Goal: Task Accomplishment & Management: Manage account settings

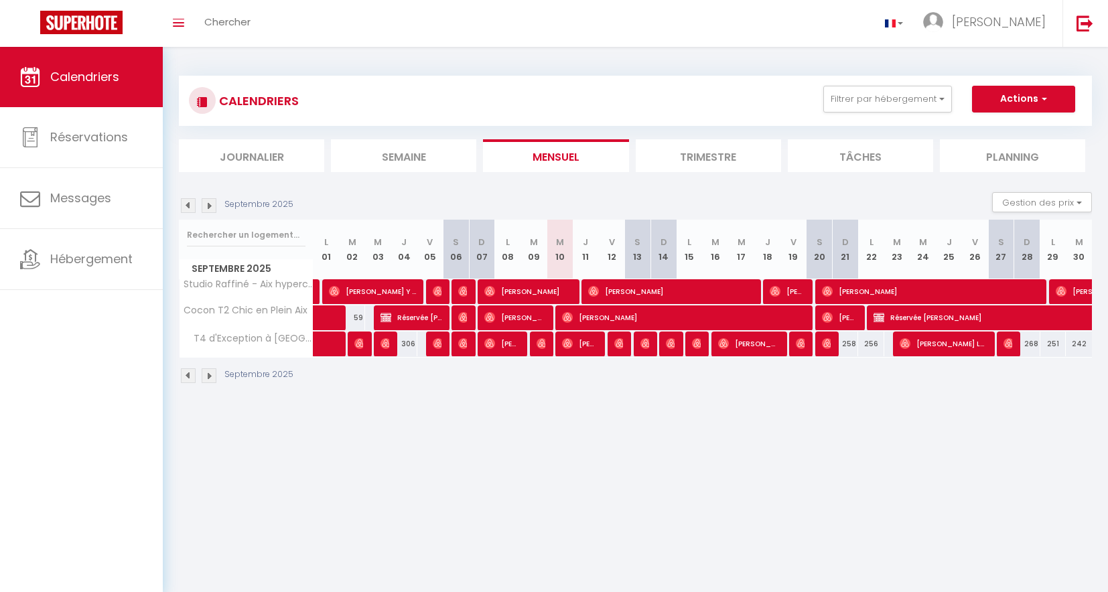
click at [577, 342] on span "[PERSON_NAME]" at bounding box center [579, 343] width 35 height 25
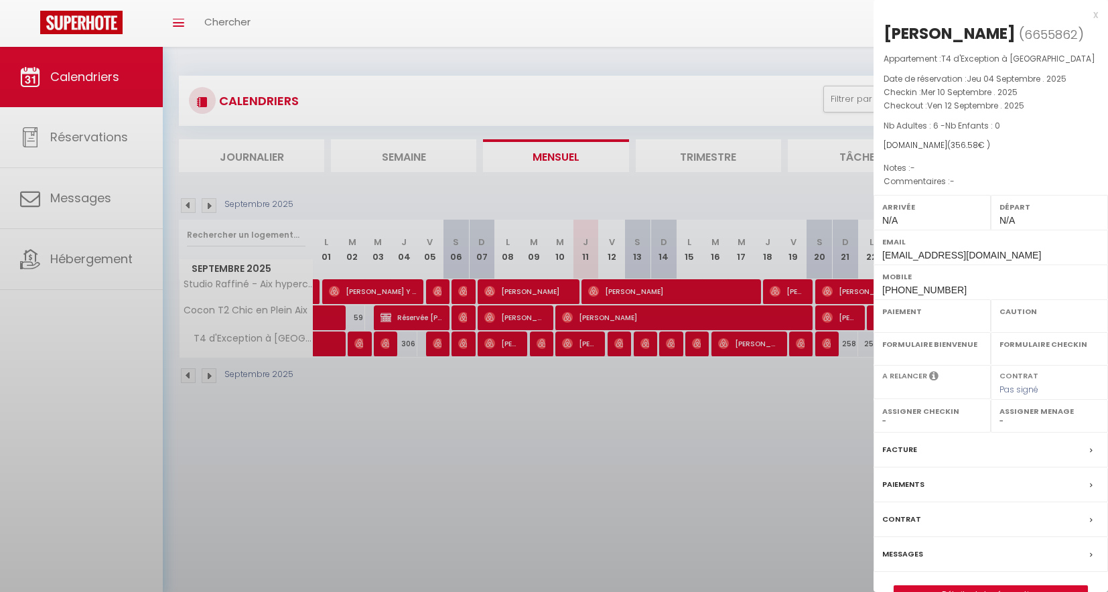
select select "OK"
select select "0"
select select "1"
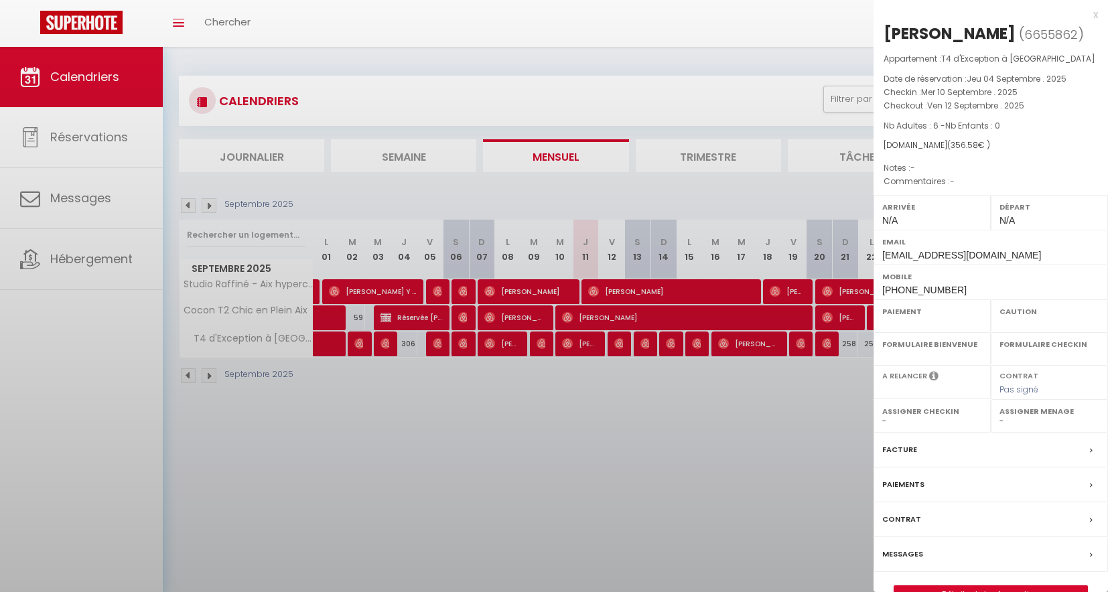
select select
select select "46361"
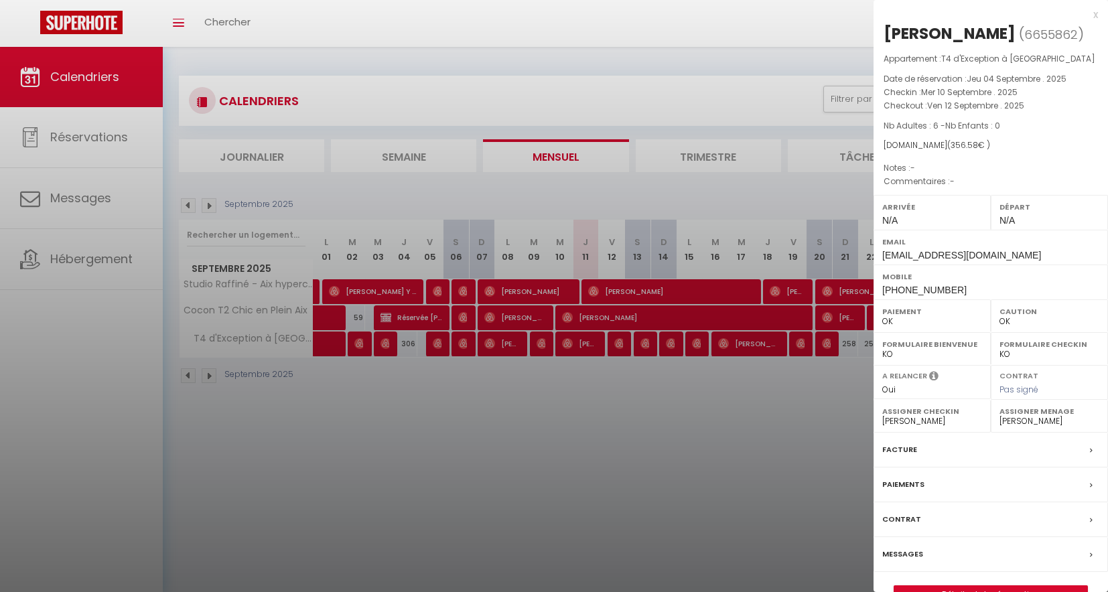
click at [653, 463] on div at bounding box center [554, 296] width 1108 height 592
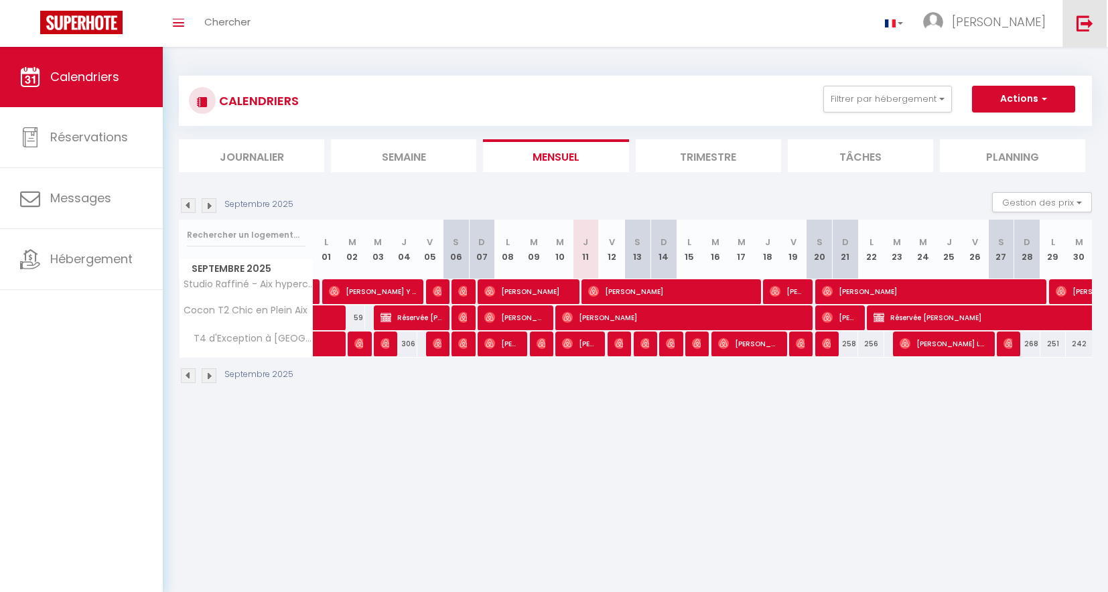
click at [1078, 26] on img at bounding box center [1085, 23] width 17 height 17
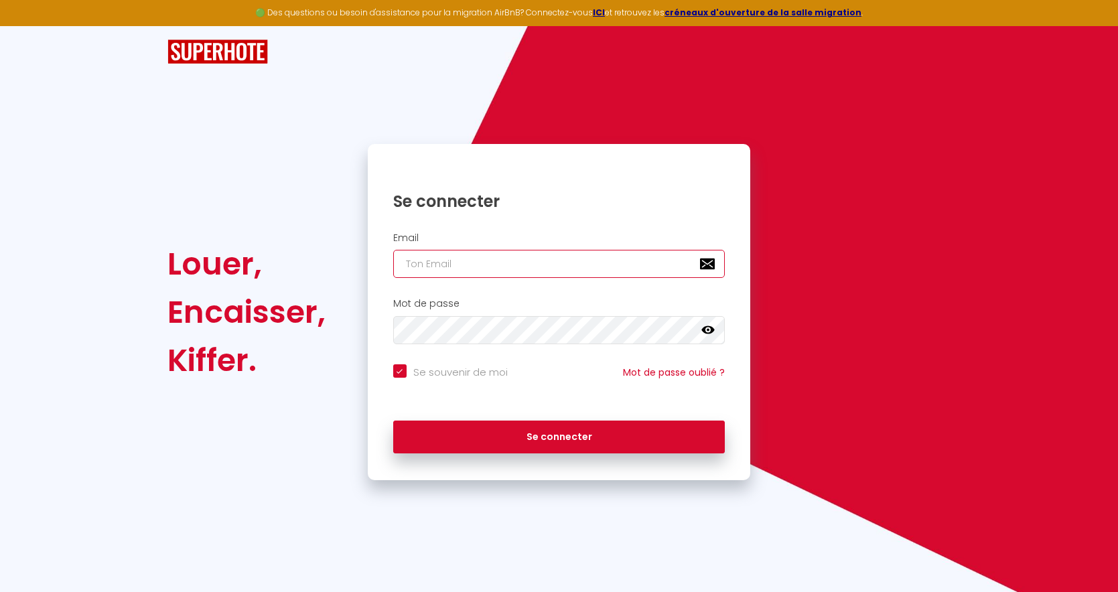
type input "[DOMAIN_NAME][EMAIL_ADDRESS][DOMAIN_NAME]"
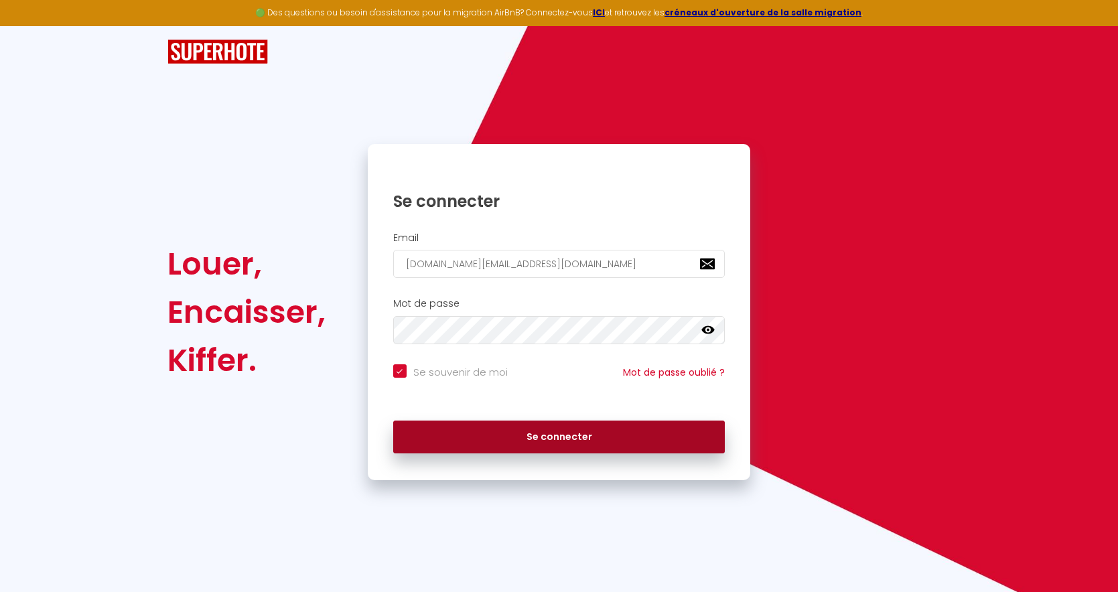
click at [528, 422] on button "Se connecter" at bounding box center [559, 438] width 332 height 34
checkbox input "true"
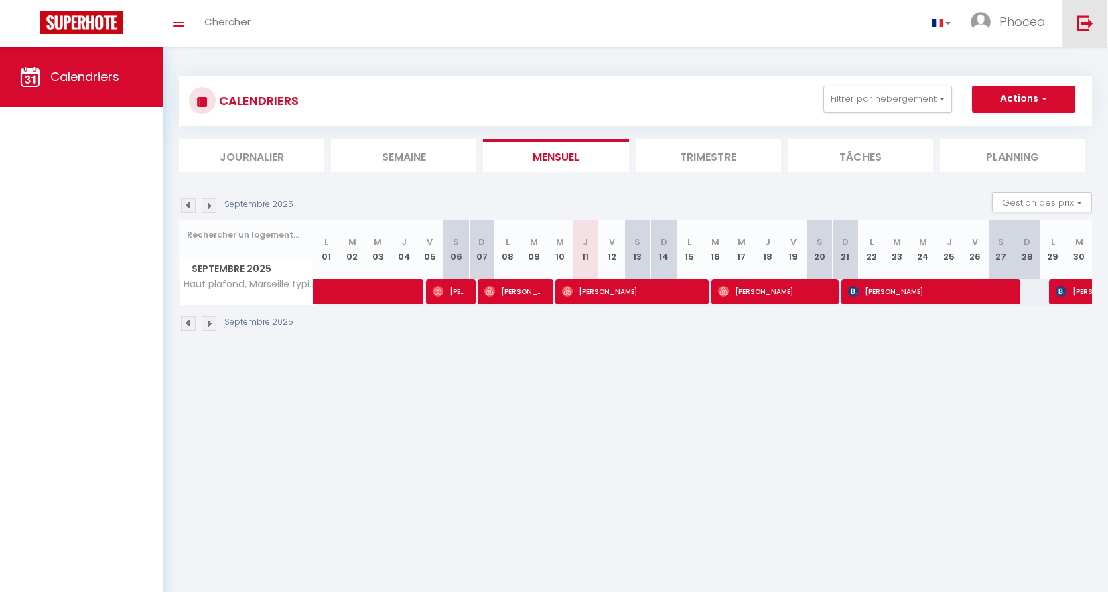
click at [1098, 25] on link at bounding box center [1085, 23] width 44 height 47
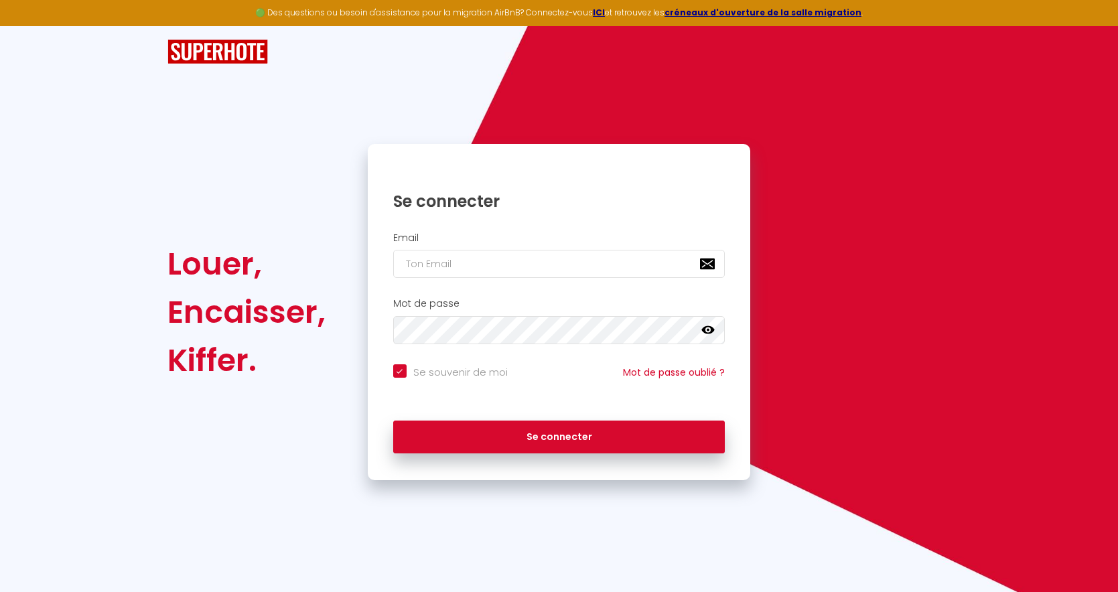
click at [869, 336] on div "Louer, Encaisser, Kiffer. Se connecter Email Mot de passe false Se souvenir de …" at bounding box center [558, 312] width 801 height 336
